Goal: Transaction & Acquisition: Purchase product/service

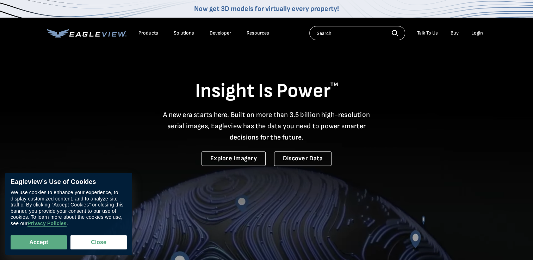
click at [476, 32] on div "Login" at bounding box center [478, 33] width 12 height 6
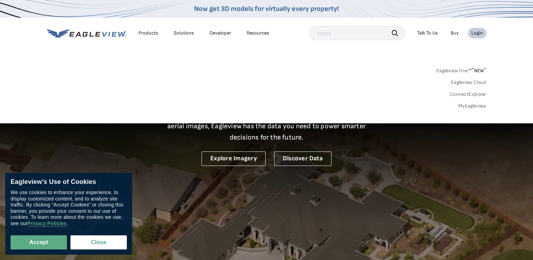
click at [472, 105] on link "MyEagleview" at bounding box center [473, 106] width 28 height 6
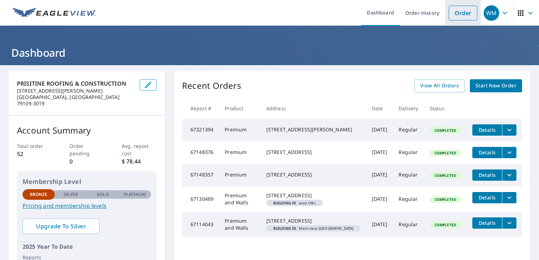
click at [458, 14] on link "Order" at bounding box center [462, 13] width 29 height 15
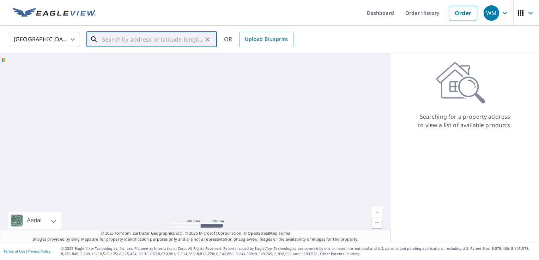
click at [117, 31] on input "text" at bounding box center [152, 40] width 100 height 20
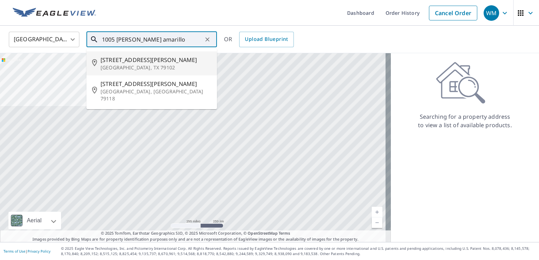
click at [164, 62] on span "1005 Crockett St" at bounding box center [155, 60] width 111 height 8
type input "1005 Crockett St Amarillo, TX 79102"
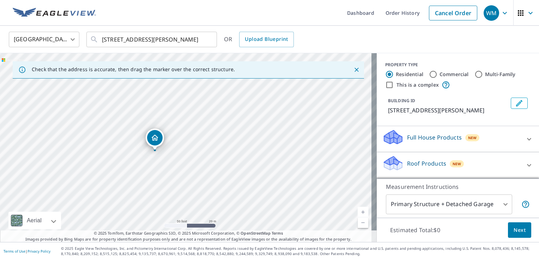
drag, startPoint x: 89, startPoint y: 172, endPoint x: 143, endPoint y: 169, distance: 54.4
click at [143, 169] on div "1005 Crockett St Amarillo, TX 79102" at bounding box center [188, 147] width 376 height 189
click at [203, 130] on div "1005 Crockett St Amarillo, TX 79102" at bounding box center [188, 147] width 376 height 189
drag, startPoint x: 171, startPoint y: 121, endPoint x: 175, endPoint y: 119, distance: 4.5
click at [520, 143] on div at bounding box center [528, 139] width 17 height 17
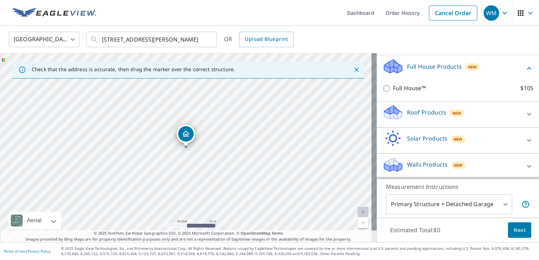
scroll to position [71, 0]
click at [509, 115] on div "Roof Products New" at bounding box center [451, 114] width 138 height 20
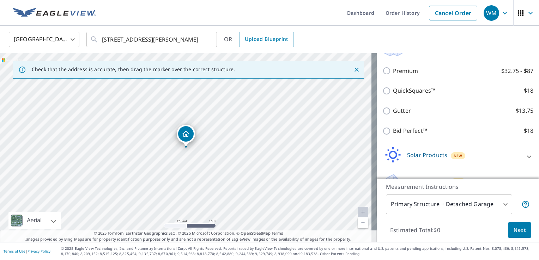
scroll to position [134, 0]
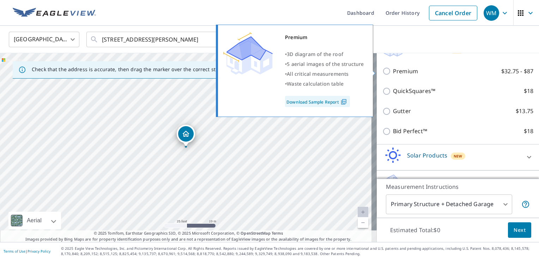
click at [383, 69] on input "Premium $32.75 - $87" at bounding box center [387, 71] width 11 height 8
checkbox input "true"
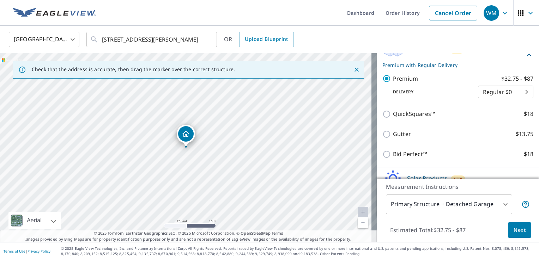
scroll to position [173, 0]
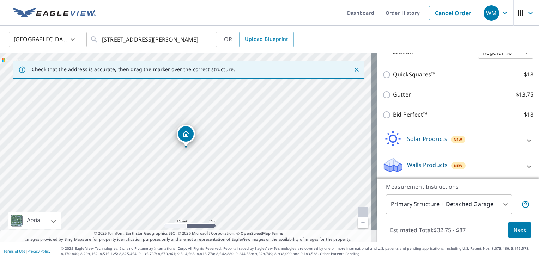
click at [492, 160] on div "Walls Products New" at bounding box center [451, 167] width 138 height 20
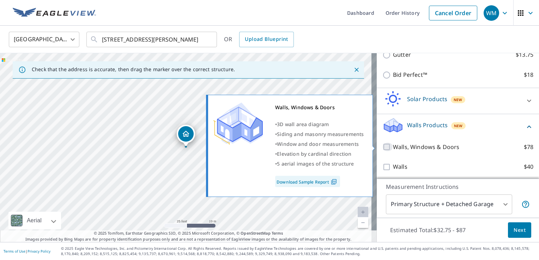
click at [384, 145] on input "Walls, Windows & Doors $78" at bounding box center [387, 147] width 11 height 8
checkbox input "true"
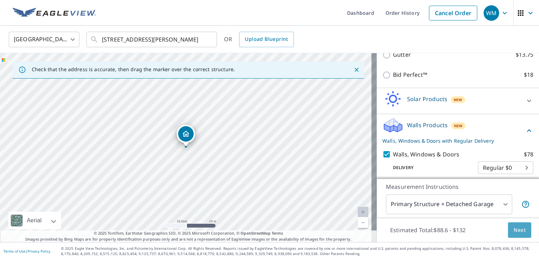
click at [508, 231] on button "Next" at bounding box center [519, 230] width 23 height 16
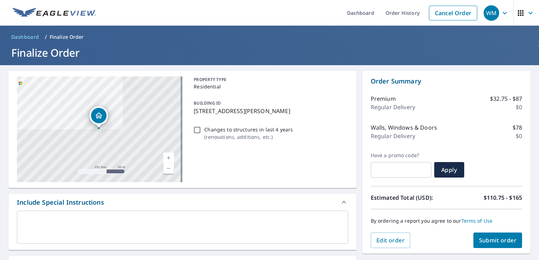
scroll to position [183, 0]
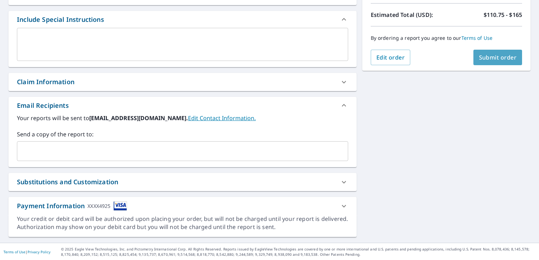
click at [492, 57] on span "Submit order" at bounding box center [498, 58] width 38 height 8
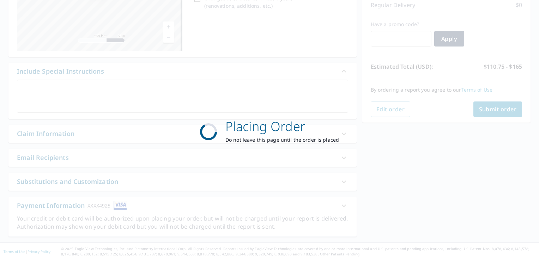
scroll to position [131, 0]
